Goal: Task Accomplishment & Management: Use online tool/utility

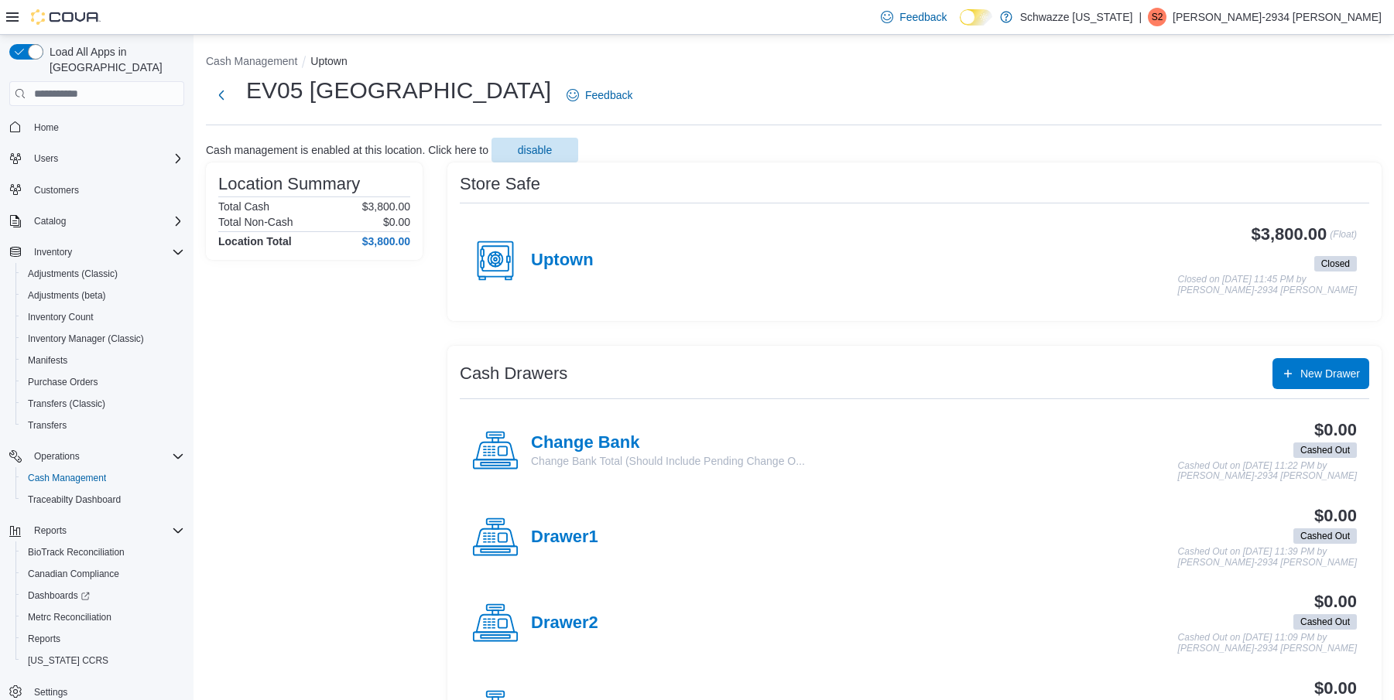
click at [601, 440] on h4 "Change Bank" at bounding box center [668, 443] width 274 height 20
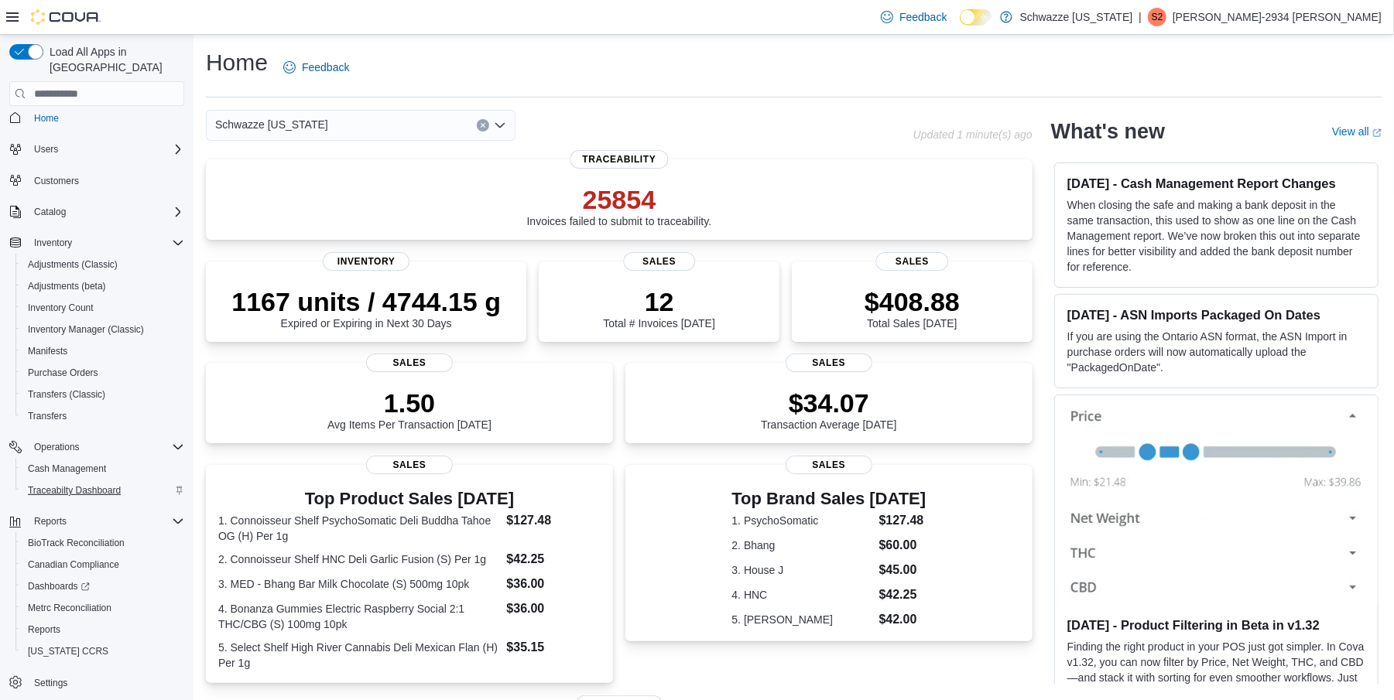
scroll to position [12, 0]
click at [65, 460] on span "Cash Management" at bounding box center [67, 466] width 78 height 12
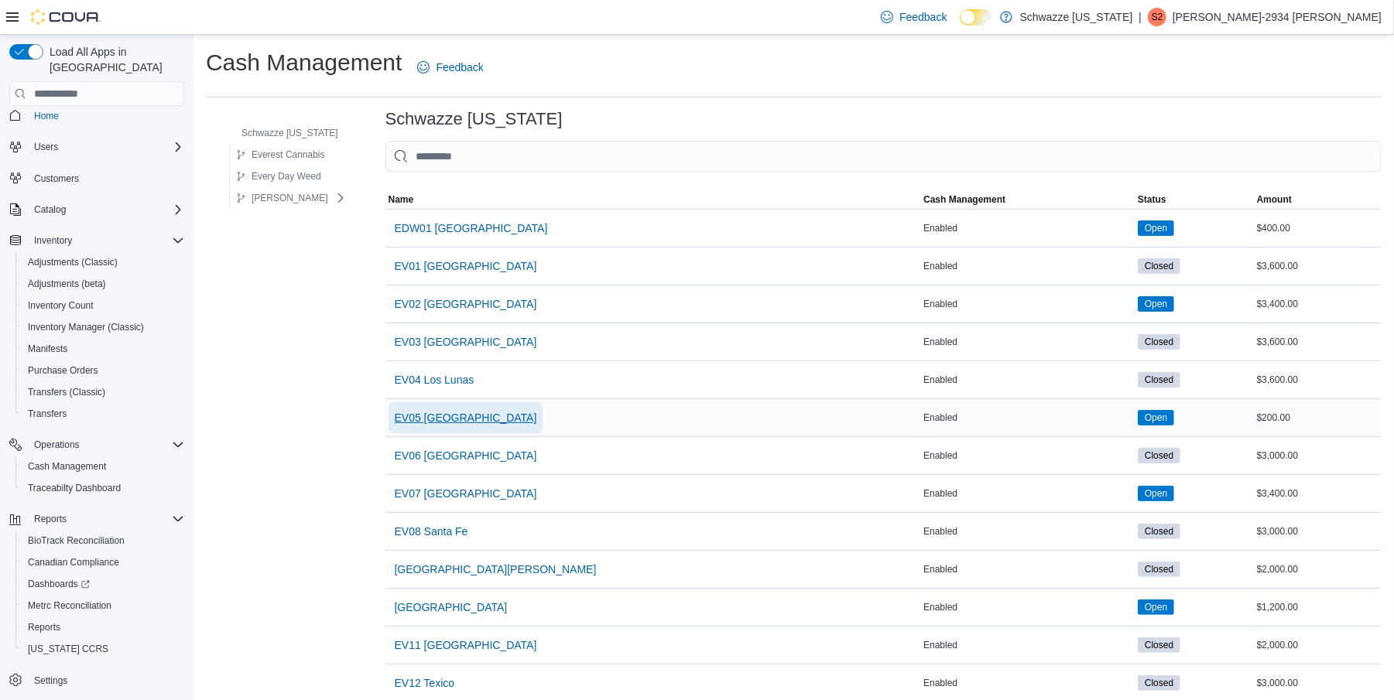
click at [447, 424] on span "EV05 [GEOGRAPHIC_DATA]" at bounding box center [466, 417] width 142 height 15
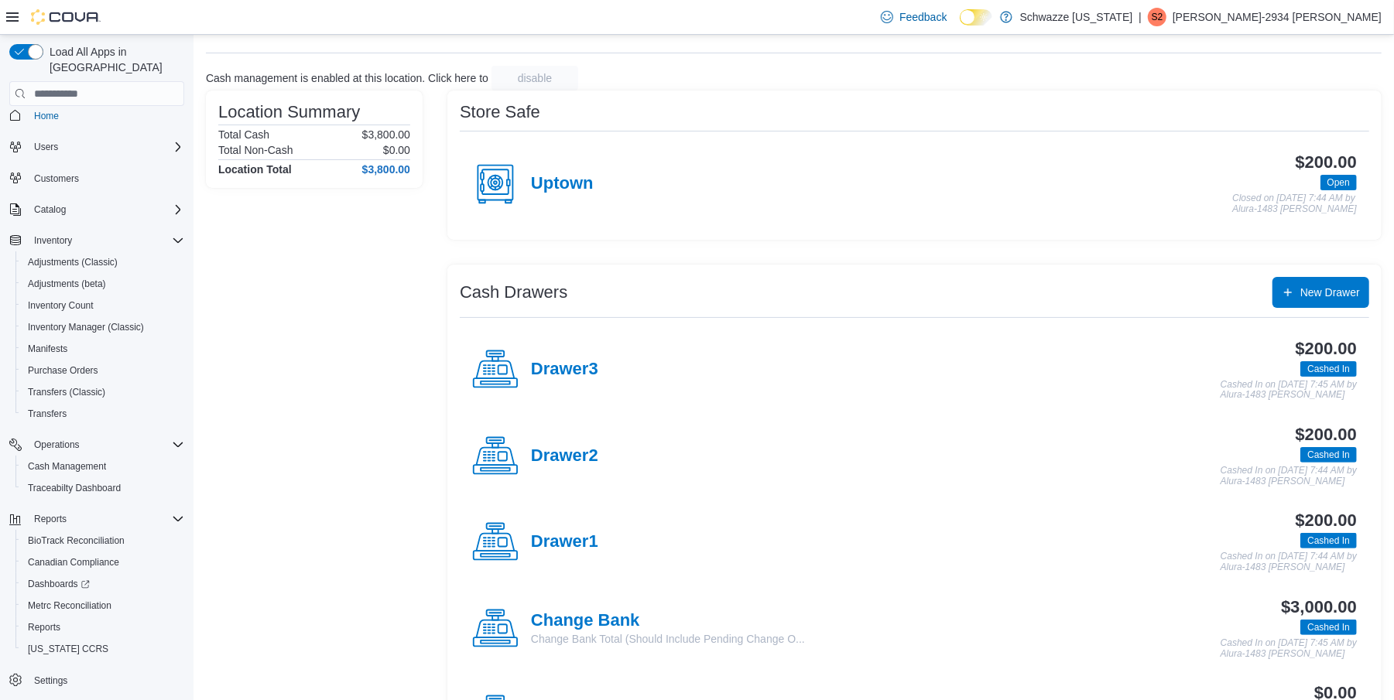
scroll to position [77, 0]
